Goal: Obtain resource: Obtain resource

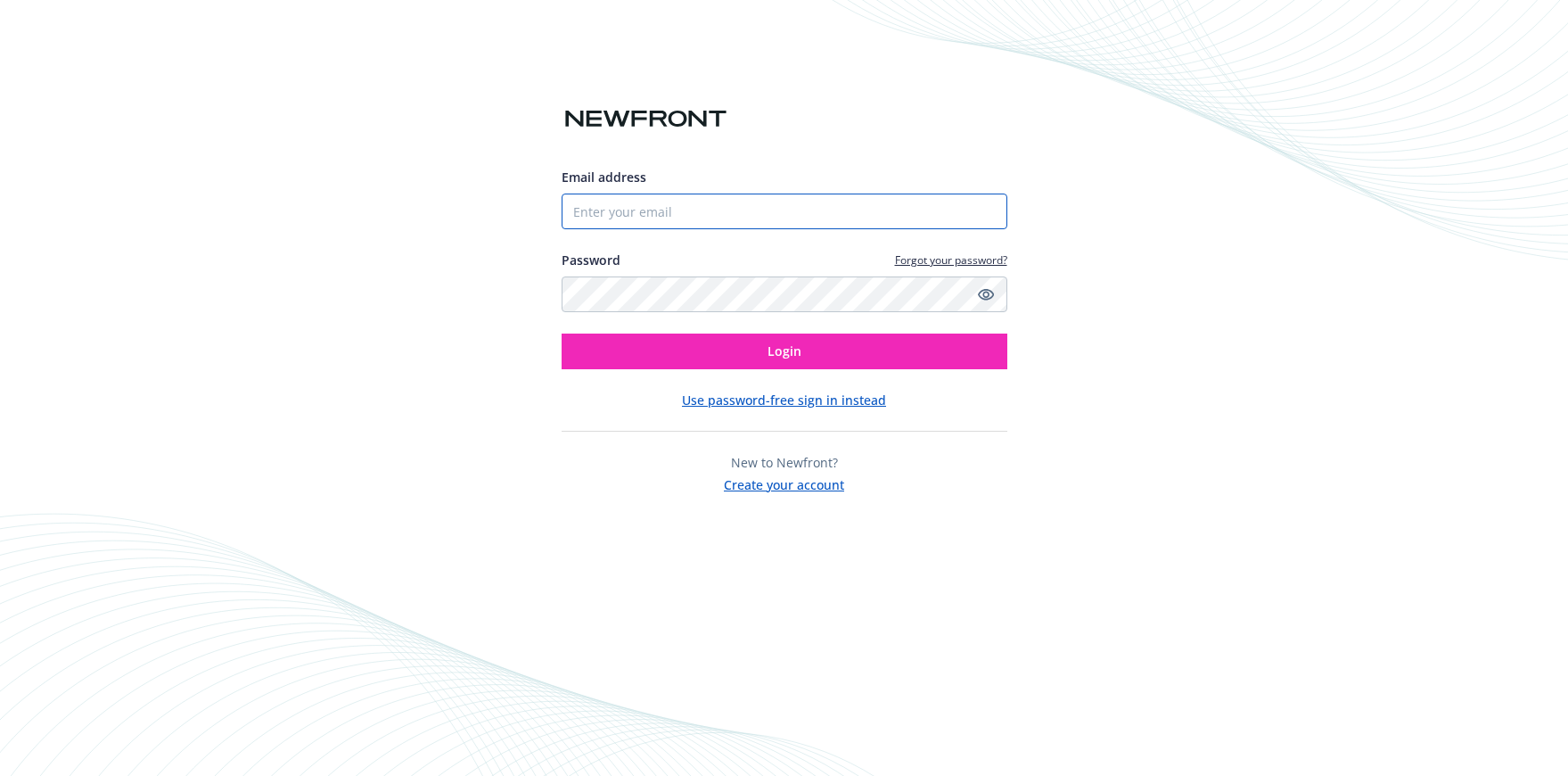
click at [673, 215] on input "Email address" at bounding box center [784, 212] width 446 height 36
type input "[PERSON_NAME][EMAIL_ADDRESS][PERSON_NAME][DOMAIN_NAME]"
click at [562, 334] on button "Login" at bounding box center [784, 352] width 446 height 36
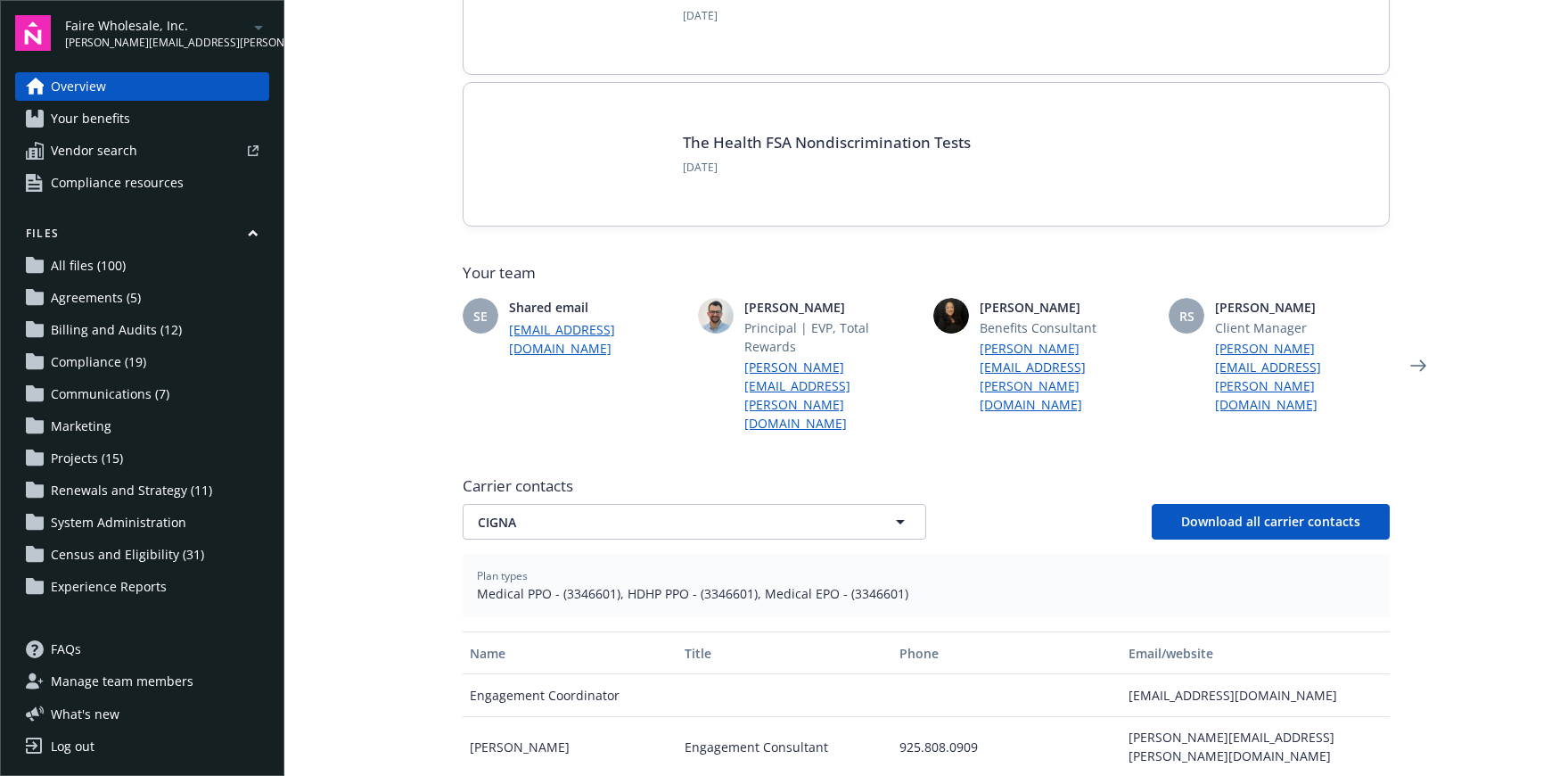
scroll to position [342, 0]
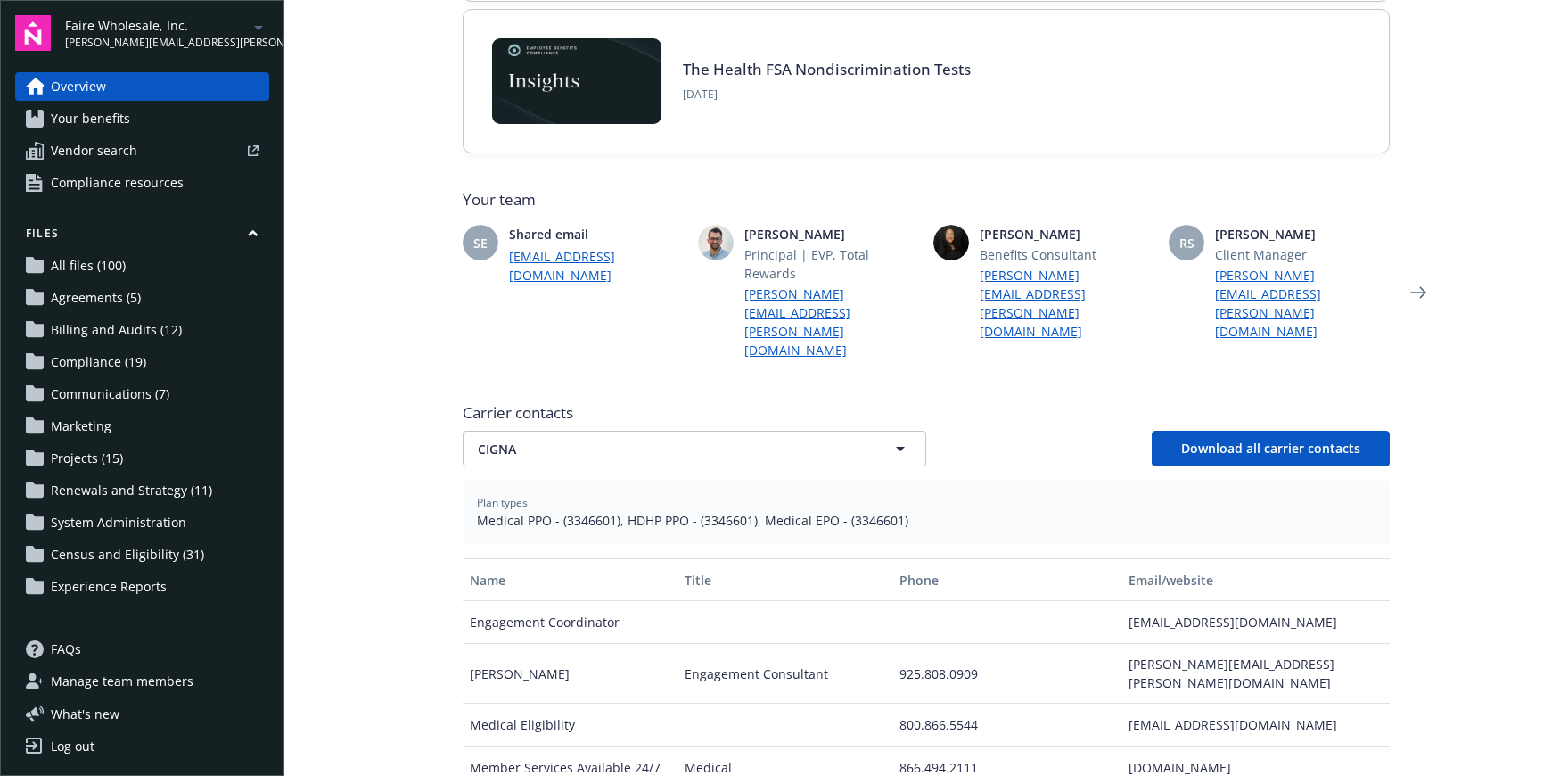
click at [116, 114] on span "Your benefits" at bounding box center [91, 119] width 80 height 28
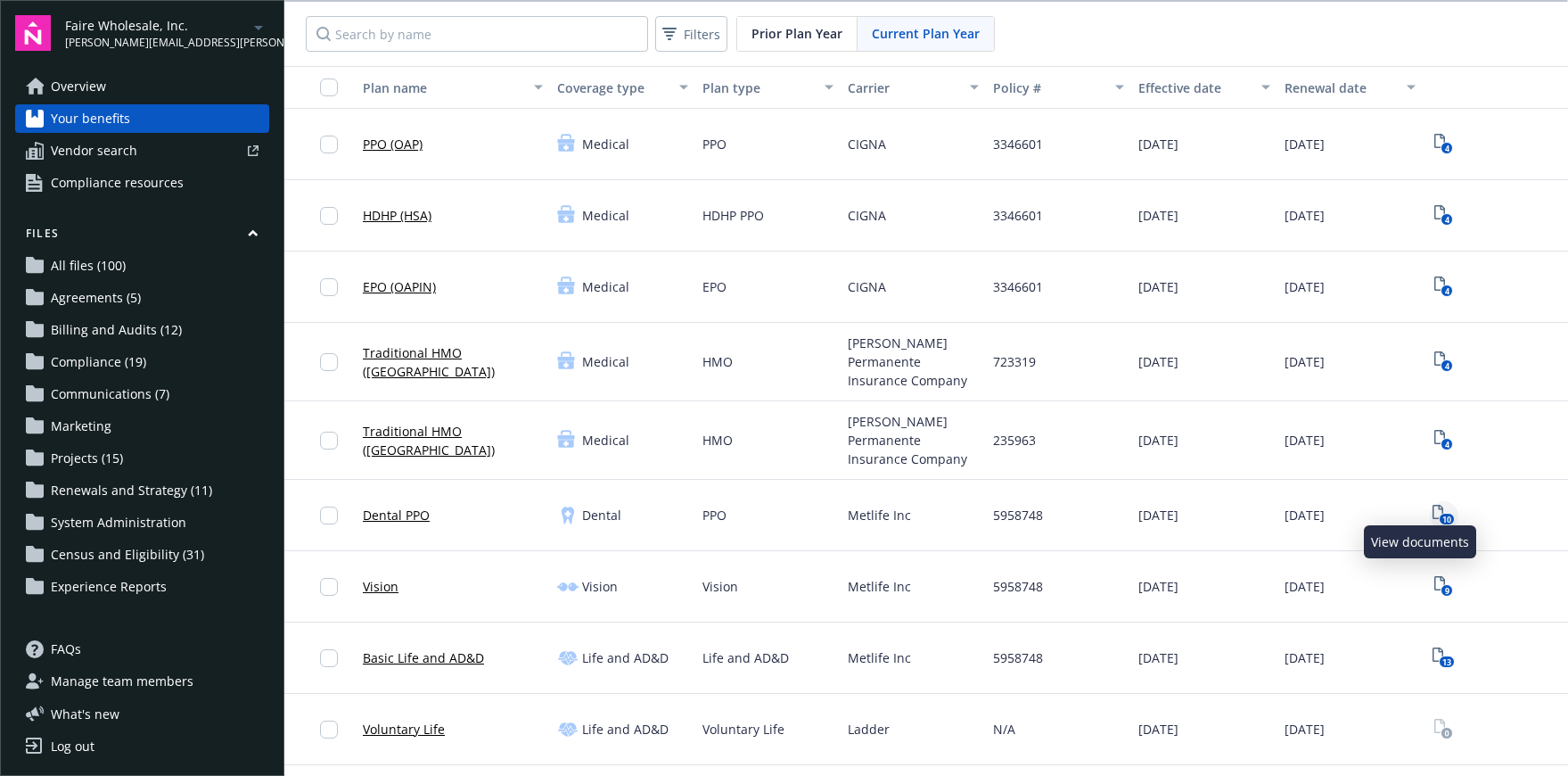
click at [1440, 513] on rect "View Plan Documents" at bounding box center [1448, 519] width 15 height 11
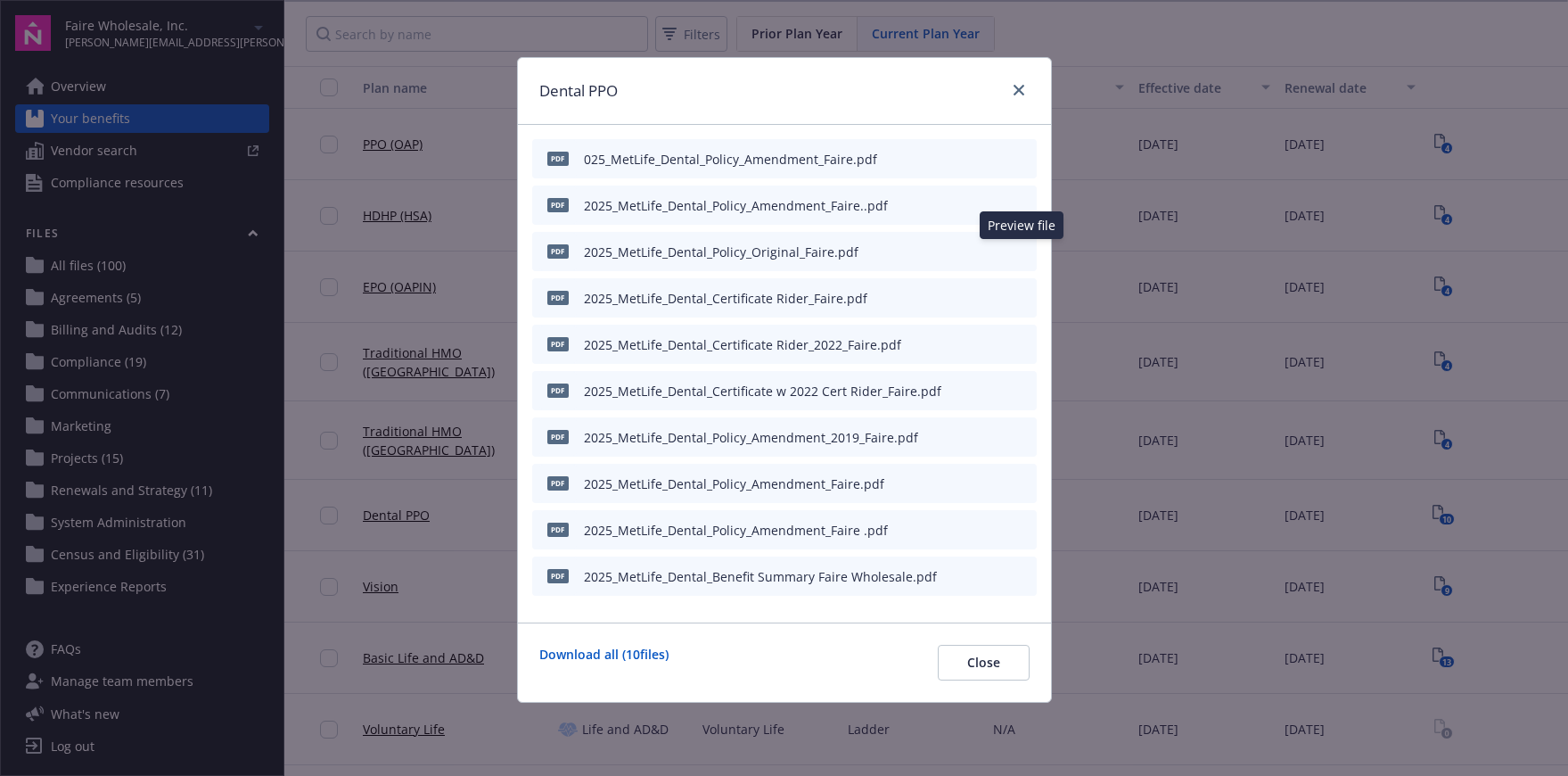
click at [1019, 246] on icon "preview file" at bounding box center [1020, 250] width 16 height 12
click at [1026, 88] on link "close" at bounding box center [1019, 90] width 22 height 22
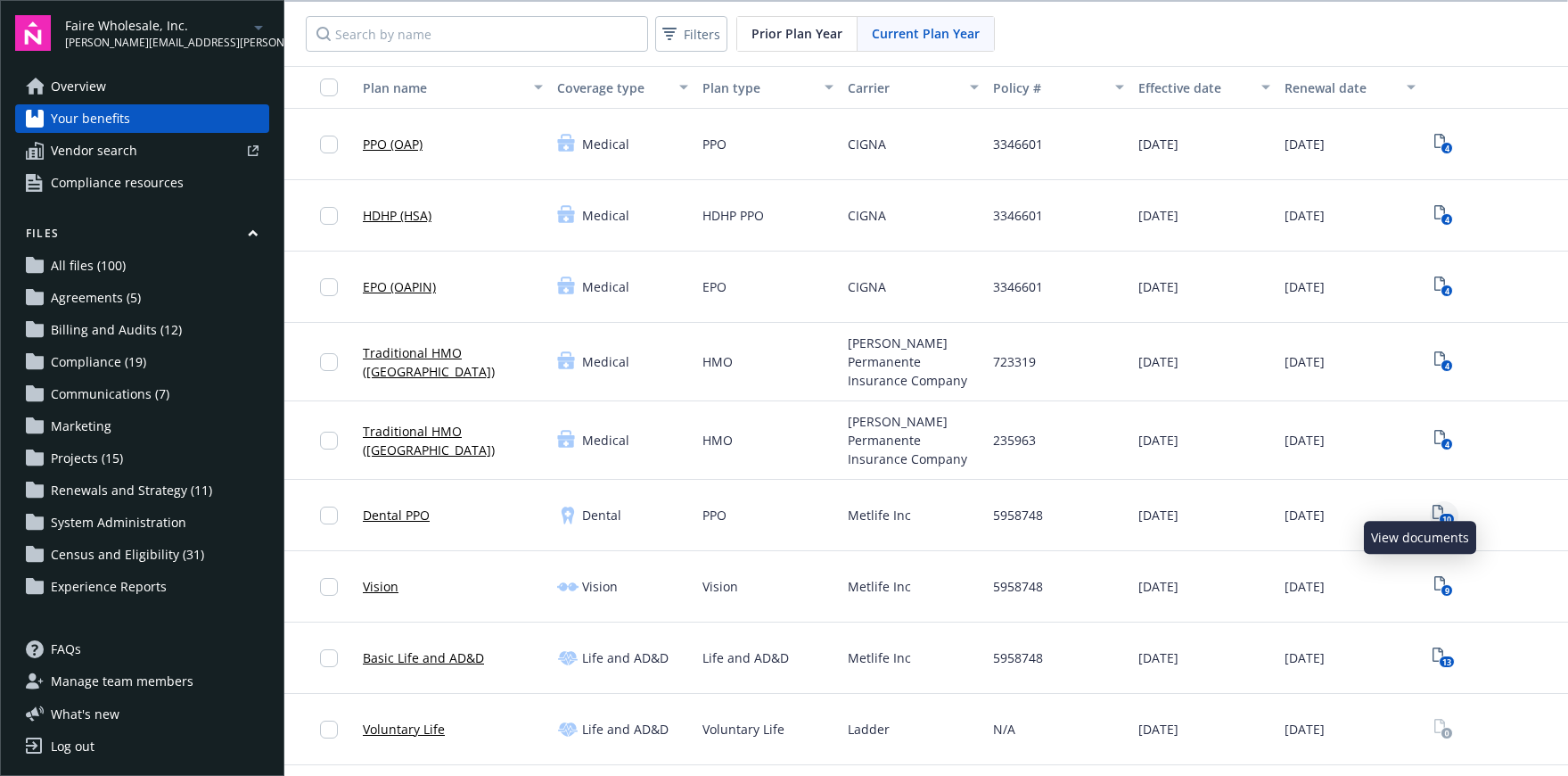
click at [1443, 513] on text "10" at bounding box center [1447, 519] width 9 height 11
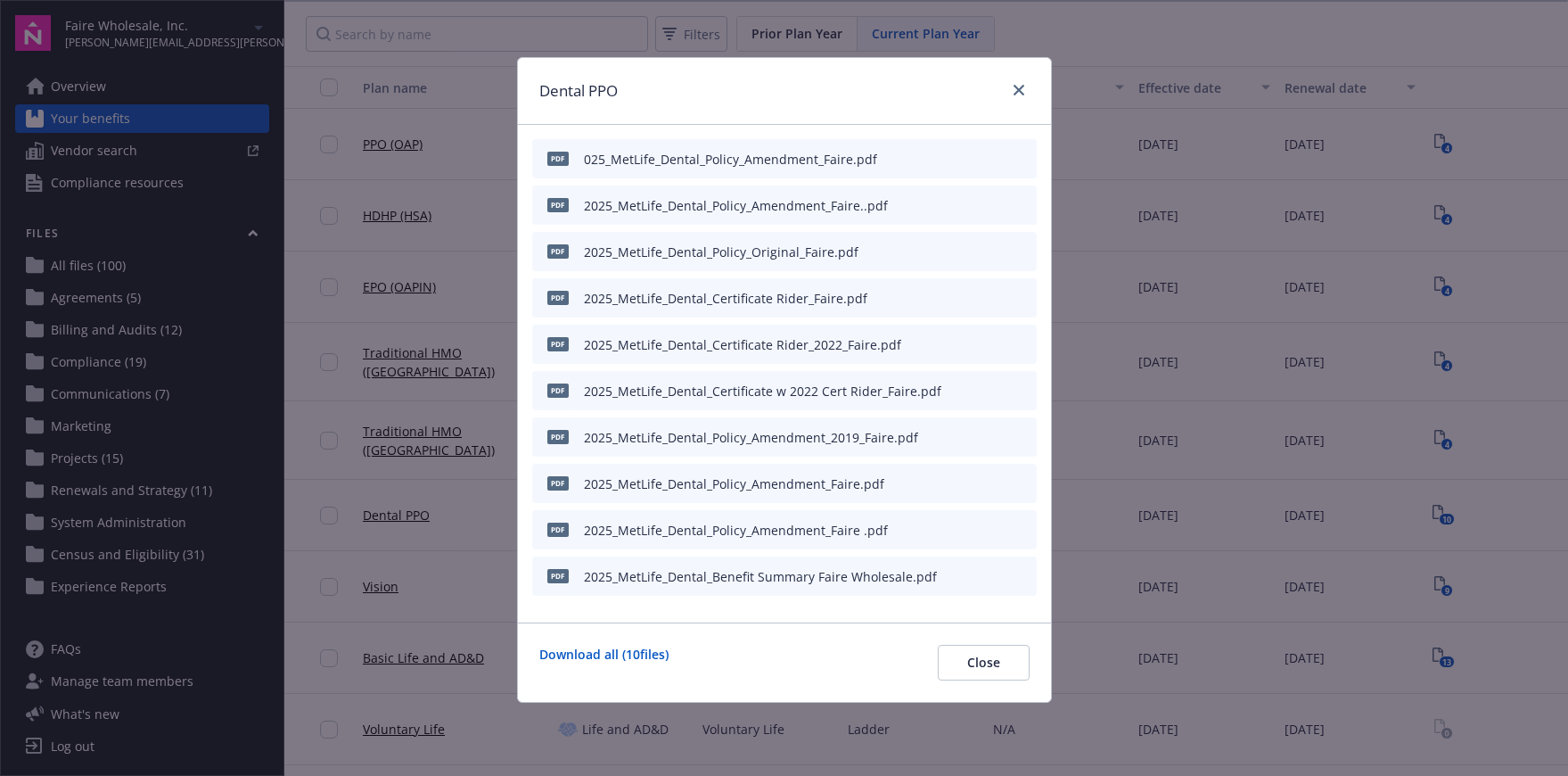
click at [1021, 575] on icon "preview file" at bounding box center [1020, 575] width 16 height 12
click at [1011, 251] on div at bounding box center [994, 252] width 69 height 19
click at [1018, 251] on icon "preview file" at bounding box center [1020, 250] width 16 height 12
click at [1009, 579] on div at bounding box center [994, 577] width 69 height 19
click at [1023, 577] on icon "preview file" at bounding box center [1020, 575] width 16 height 12
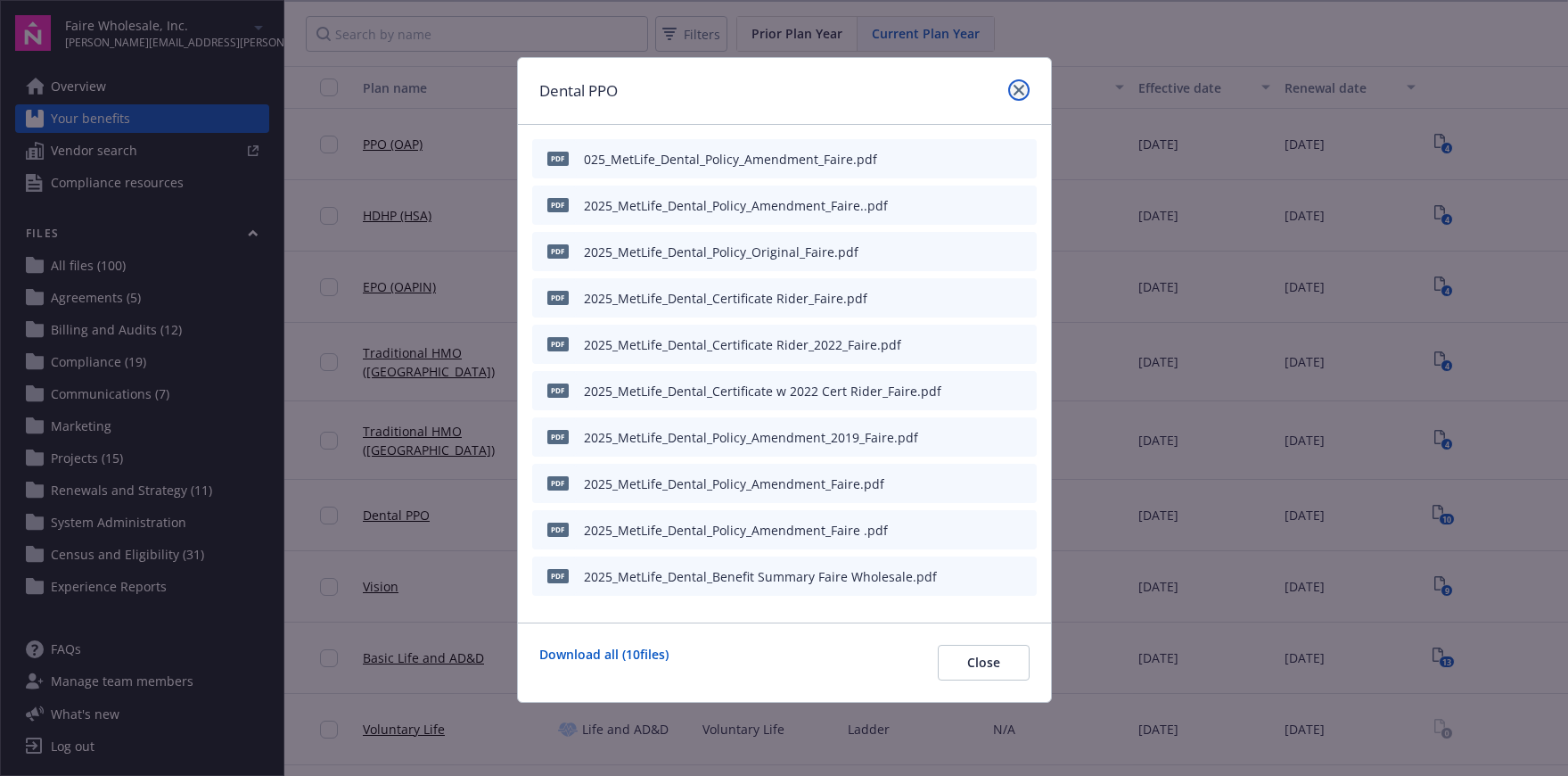
click at [1025, 83] on link "close" at bounding box center [1019, 90] width 22 height 22
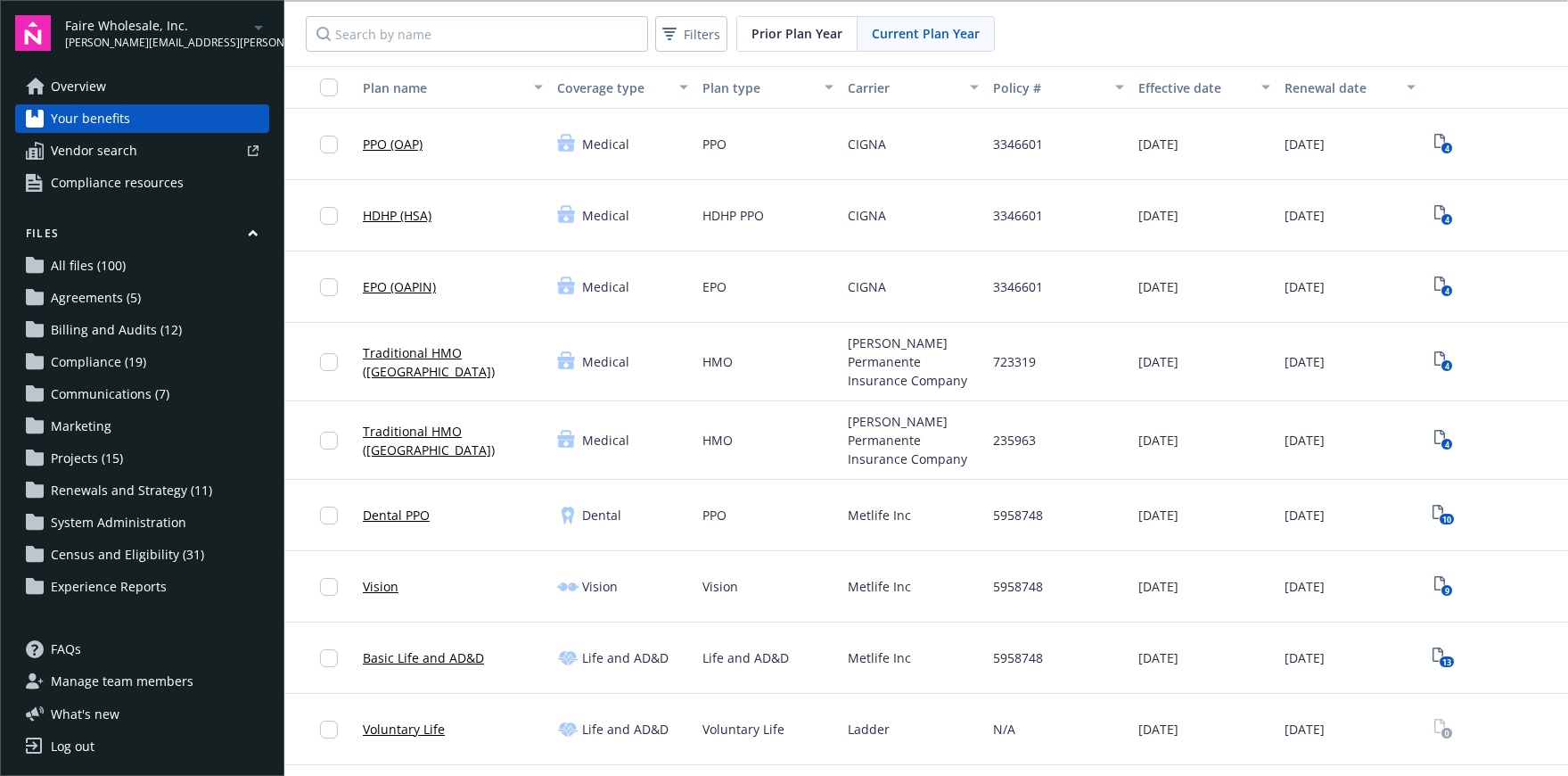
click at [124, 548] on span "Census and Eligibility (31)" at bounding box center [128, 555] width 154 height 28
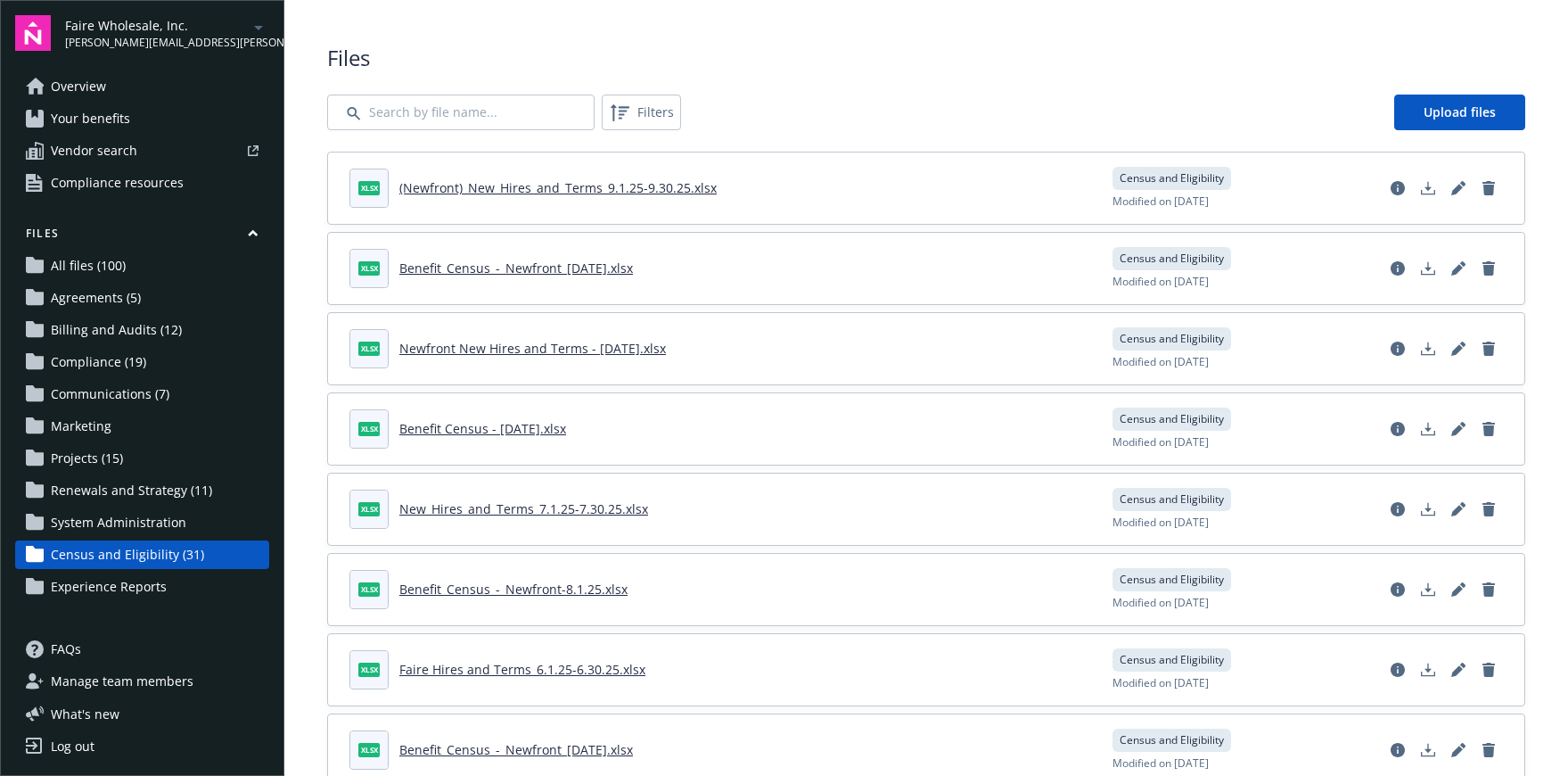
click at [523, 261] on link "Benefit_Census_-_Newfront_10.1.2025.xlsx" at bounding box center [516, 268] width 233 height 17
click at [106, 112] on span "Your benefits" at bounding box center [91, 119] width 80 height 28
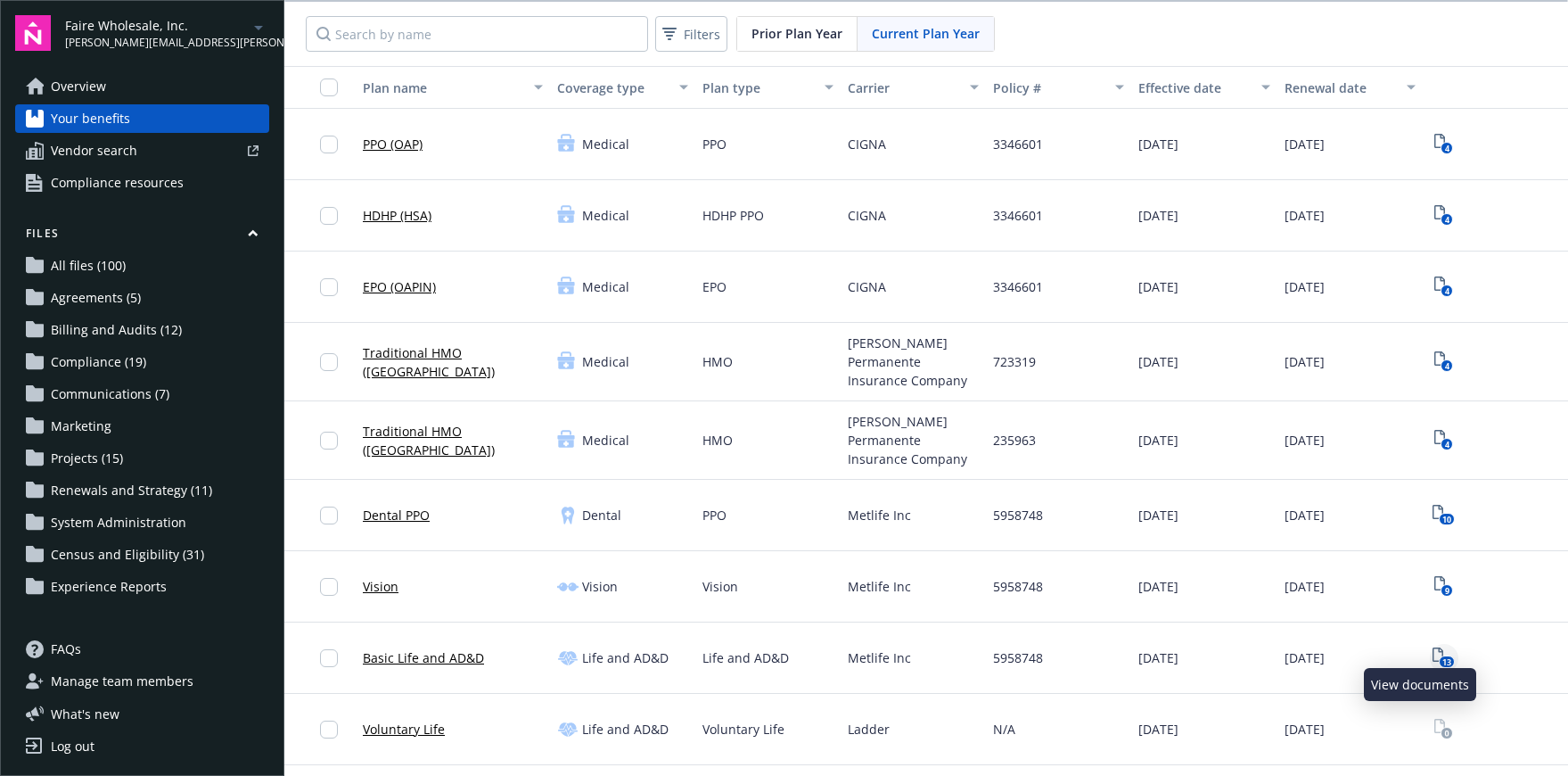
click at [1430, 644] on link "13" at bounding box center [1445, 658] width 28 height 28
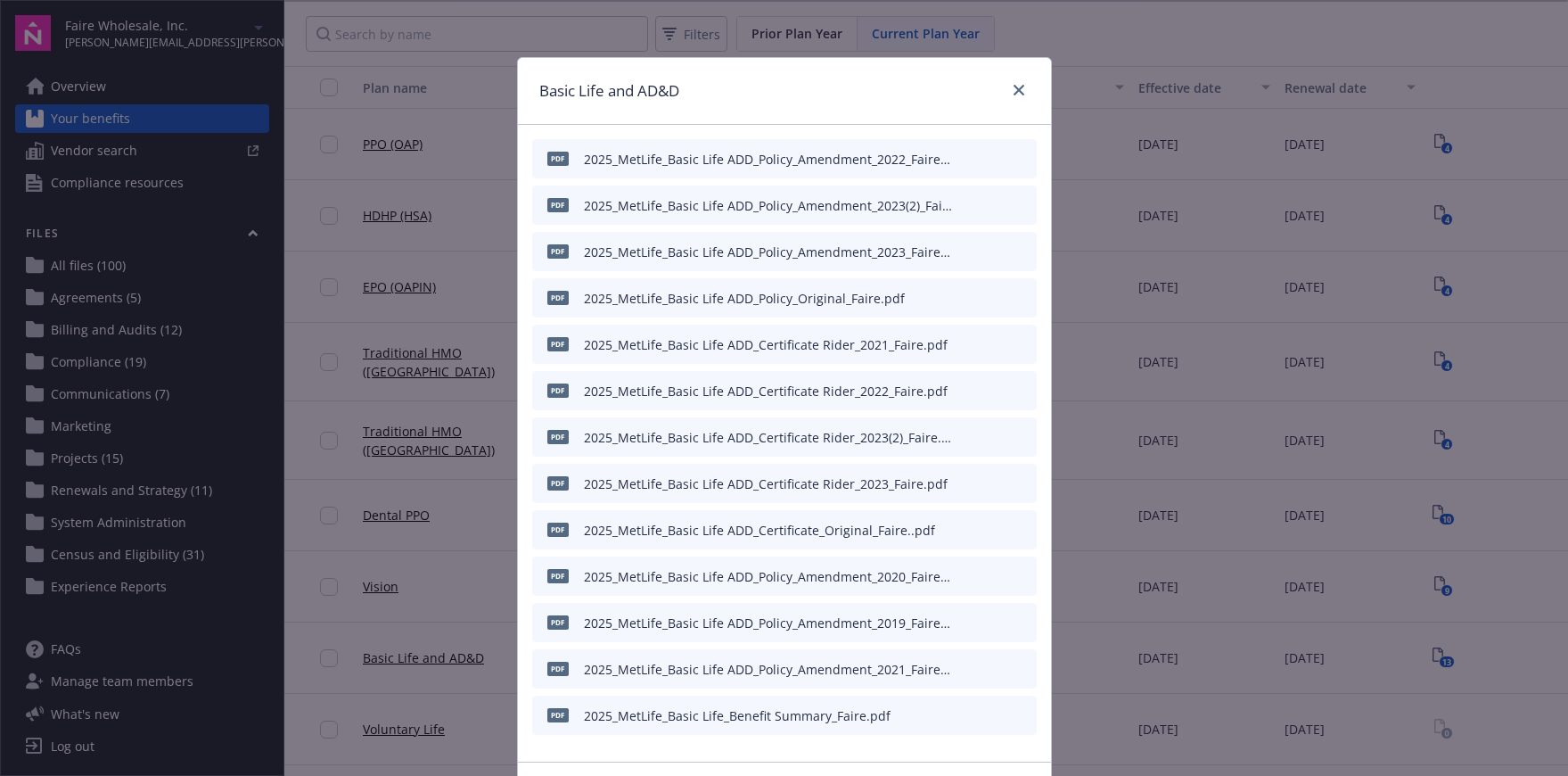
click at [1019, 292] on icon "preview file" at bounding box center [1020, 296] width 16 height 12
